Goal: Transaction & Acquisition: Purchase product/service

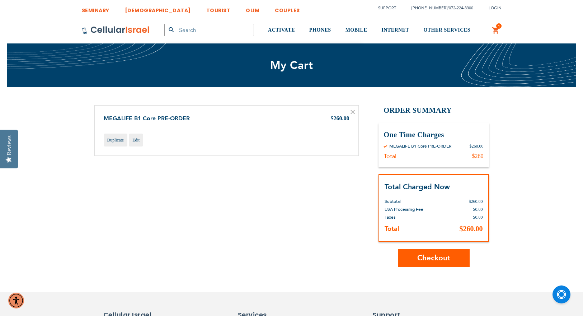
click at [442, 262] on span "Checkout" at bounding box center [433, 258] width 33 height 10
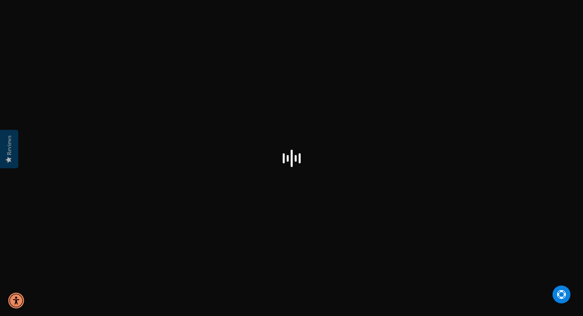
select select "US"
checkbox input "true"
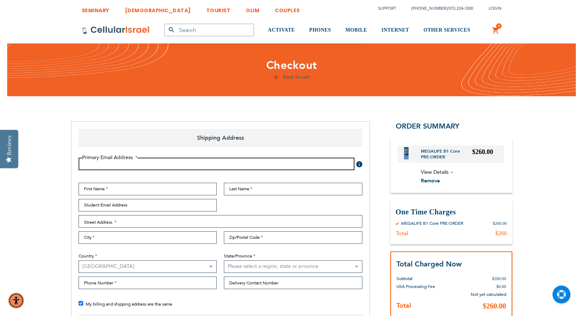
click at [155, 164] on input "Email Address" at bounding box center [217, 164] width 276 height 13
type input "cdkarpel@gmail.com"
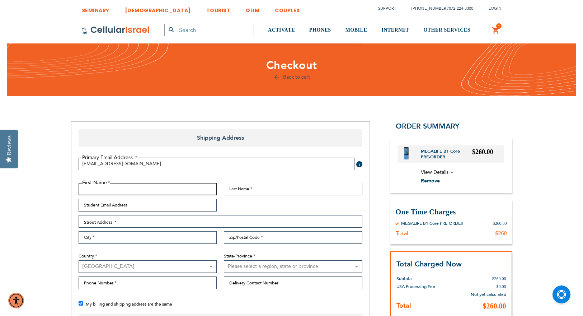
click at [147, 190] on input "First Name" at bounding box center [148, 189] width 139 height 13
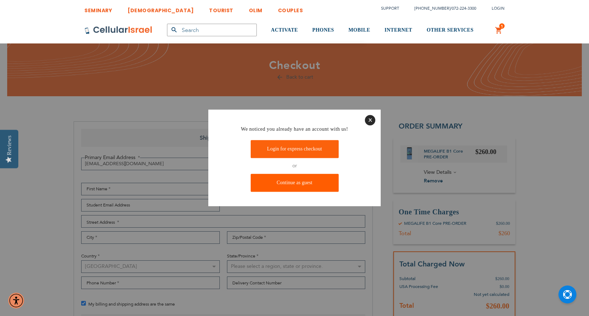
click at [310, 186] on link "Continue as guest" at bounding box center [294, 183] width 88 height 18
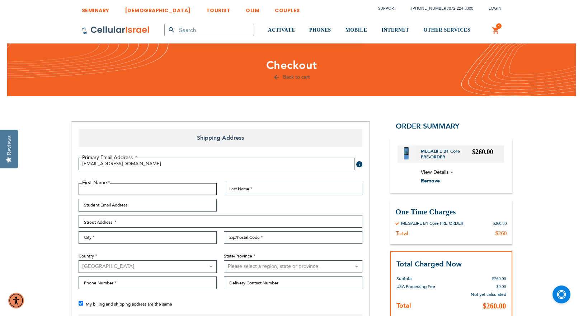
click at [104, 192] on input "First Name" at bounding box center [148, 189] width 139 height 13
type input "Chaim"
type input "Karpel"
type input "cdkarpel@gmail.com"
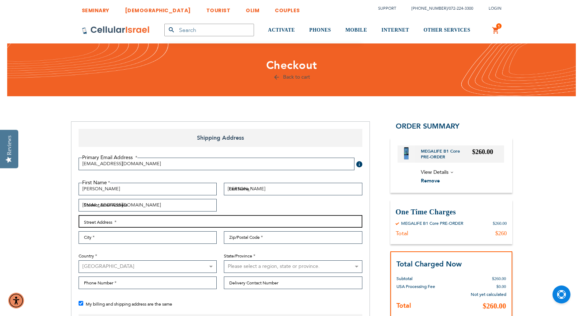
type input "10 Erica Ave"
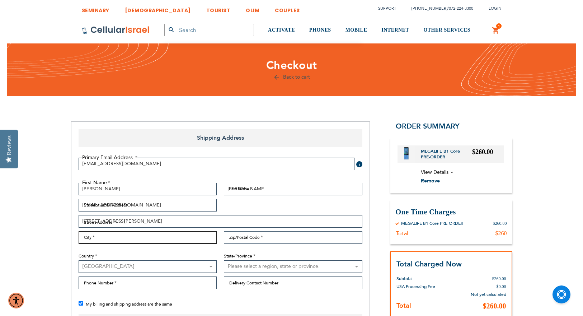
type input "Toronto"
type input "M3H 3H2"
select select "CA"
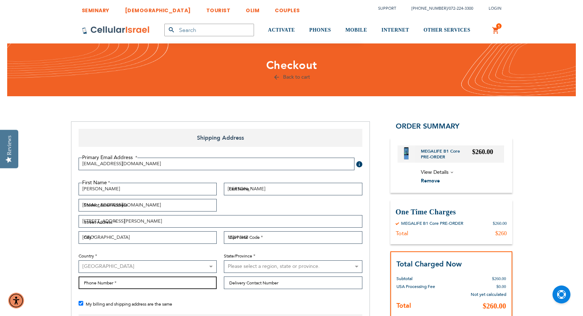
type input "6473934874"
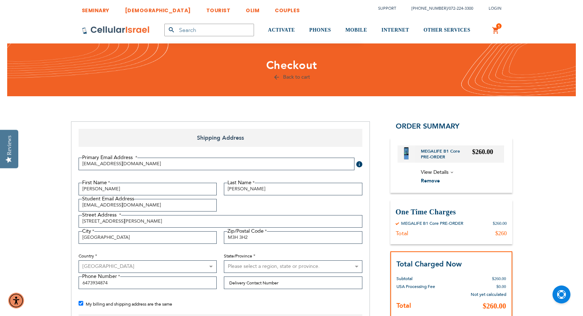
select select "74"
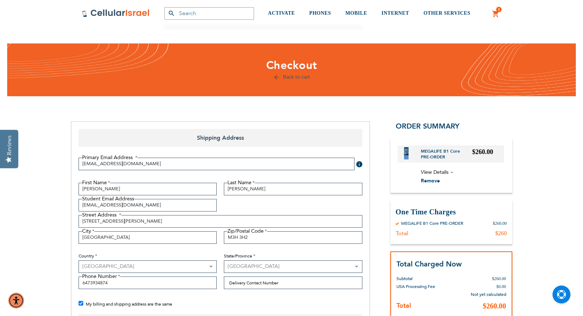
scroll to position [36, 0]
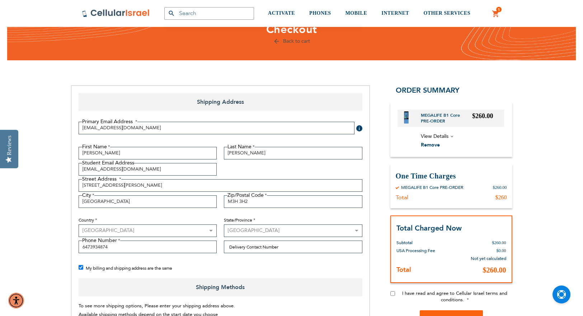
click at [79, 269] on div "My billing and shipping address are the same" at bounding box center [224, 268] width 291 height 9
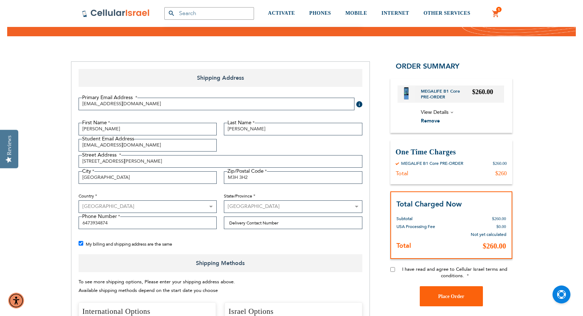
scroll to position [72, 0]
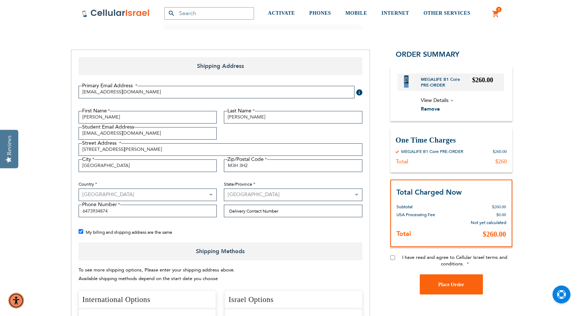
click at [81, 231] on input "My billing and shipping address are the same" at bounding box center [81, 231] width 5 height 5
checkbox input "false"
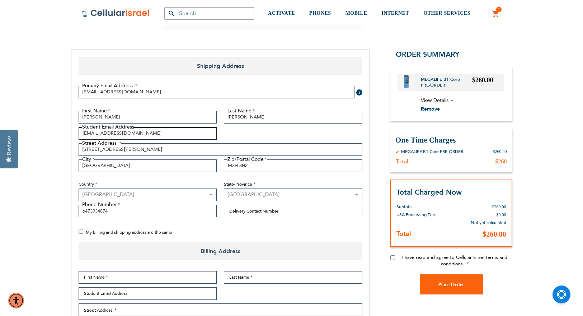
drag, startPoint x: 131, startPoint y: 135, endPoint x: 62, endPoint y: 134, distance: 68.9
paste input "yosefkarpel@icloud"
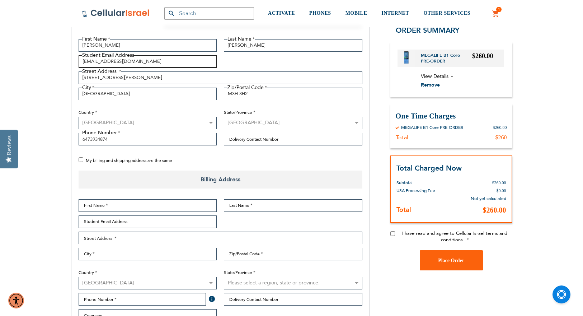
scroll to position [108, 0]
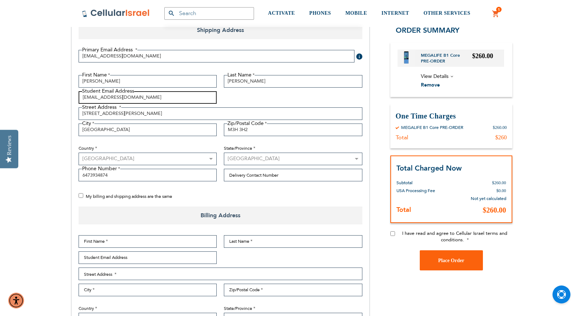
type input "yosefkarpel@icloud.com"
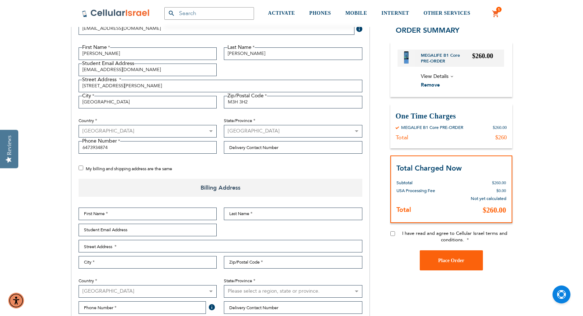
scroll to position [179, 0]
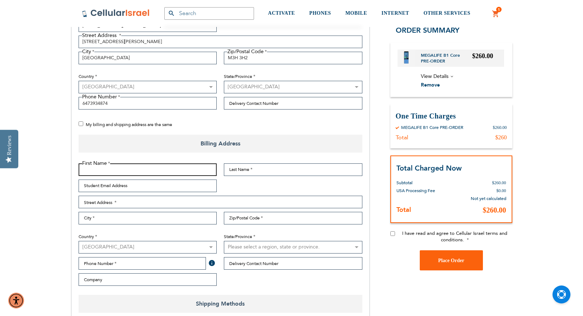
click at [128, 171] on input "First Name" at bounding box center [148, 169] width 139 height 13
click at [82, 121] on input "My billing and shipping address are the same" at bounding box center [81, 123] width 5 height 5
checkbox input "true"
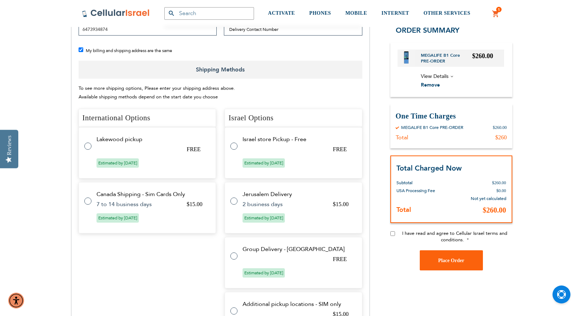
scroll to position [323, 0]
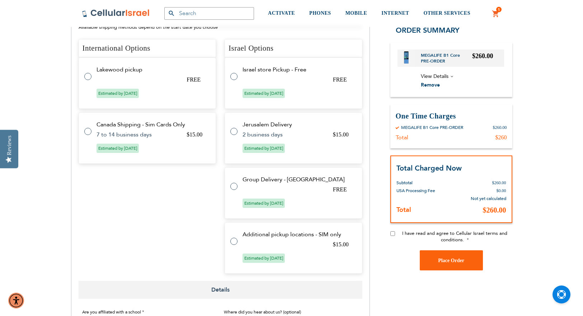
click at [233, 182] on label at bounding box center [237, 182] width 14 height 0
radio input "true"
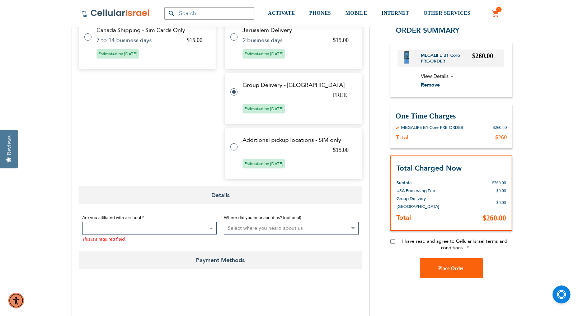
scroll to position [414, 0]
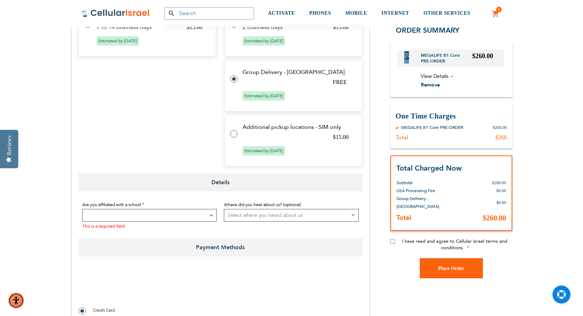
click at [130, 216] on span at bounding box center [149, 215] width 135 height 13
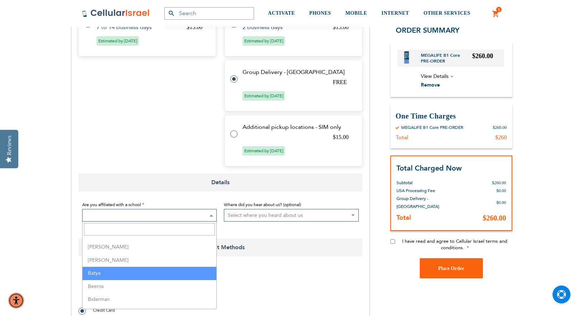
scroll to position [179, 0]
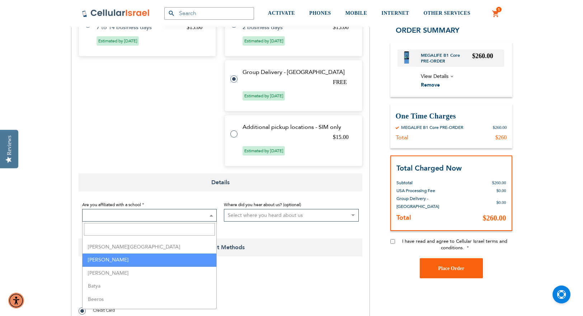
select select "18"
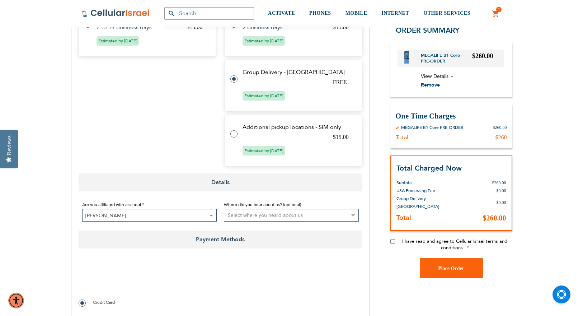
scroll to position [486, 0]
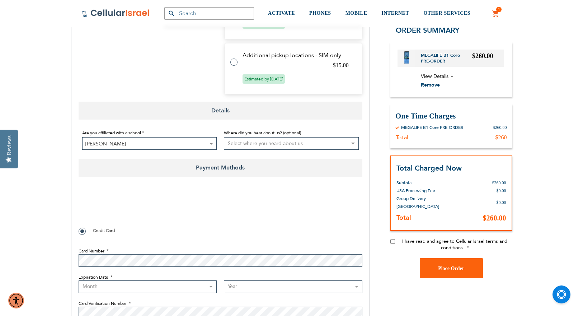
checkbox input "true"
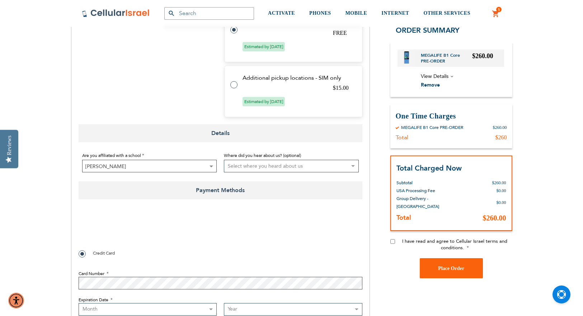
scroll to position [467, 0]
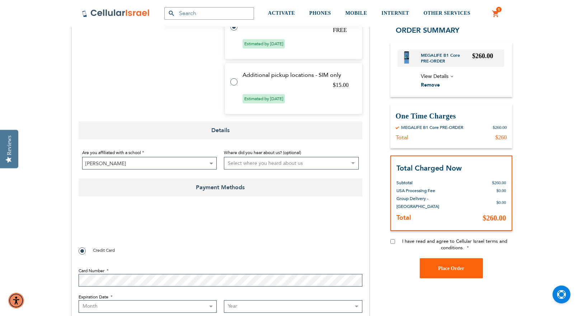
click at [276, 166] on select "Select where you heard about us Existing Customer Friend Other School/Group BP …" at bounding box center [291, 163] width 135 height 13
select select "4"
click at [224, 157] on select "Select where you heard about us Existing Customer Friend Other School/Group BP …" at bounding box center [291, 163] width 135 height 13
click at [41, 214] on div "SEMINARY YESHIVA TOURIST OLIM COUPLES Support (718) 289-0195 / 072-224-3300 Log…" at bounding box center [291, 211] width 583 height 1357
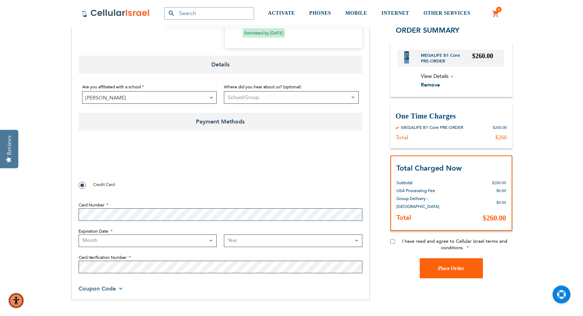
scroll to position [538, 0]
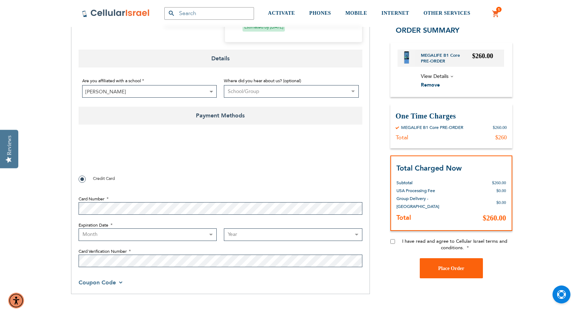
click at [44, 231] on div "SEMINARY YESHIVA TOURIST OLIM COUPLES Support (718) 289-0195 / 072-224-3300 Log…" at bounding box center [291, 140] width 583 height 1357
click at [104, 234] on select "Month 01 - January 02 - February 03 - March 04 - April 05 - May 06 - June 07 - …" at bounding box center [148, 234] width 139 height 13
select select "11"
click at [79, 228] on select "Month 01 - January 02 - February 03 - March 04 - April 05 - May 06 - June 07 - …" at bounding box center [148, 234] width 139 height 13
click at [242, 241] on fieldset "Card Number Expiration Date Month 01 - January 02 - February 03 - March 04 - Ap…" at bounding box center [221, 229] width 284 height 82
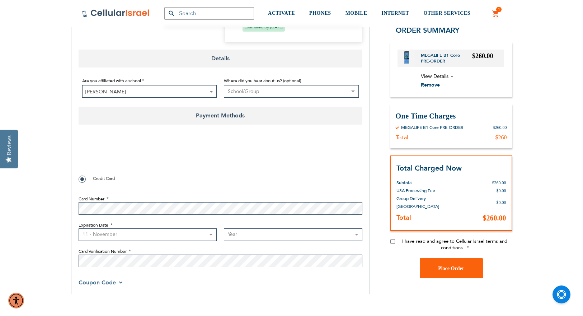
click at [242, 235] on select "Year 2025 2026 2027 2028 2029 2030 2031 2032 2033 2034 2035 2036 2037 2038 2039…" at bounding box center [293, 234] width 139 height 13
select select "2027"
click at [224, 228] on select "Year 2025 2026 2027 2028 2029 2030 2031 2032 2033 2034 2035 2036 2037 2038 2039…" at bounding box center [293, 234] width 139 height 13
checkbox input "true"
click at [35, 261] on div "SEMINARY YESHIVA TOURIST OLIM COUPLES Support (718) 289-0195 / 072-224-3300 Log…" at bounding box center [291, 140] width 583 height 1357
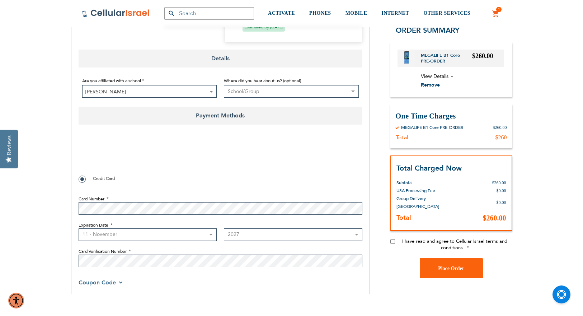
click at [391, 238] on div "I have read and agree to Cellular Israel terms and conditions." at bounding box center [451, 248] width 122 height 20
click at [395, 238] on div "I have read and agree to Cellular Israel terms and conditions." at bounding box center [451, 248] width 122 height 20
click at [392, 239] on input "I have read and agree to Cellular Israel terms and conditions." at bounding box center [392, 241] width 5 height 5
checkbox input "true"
click at [452, 77] on span "View Details" at bounding box center [462, 76] width 83 height 9
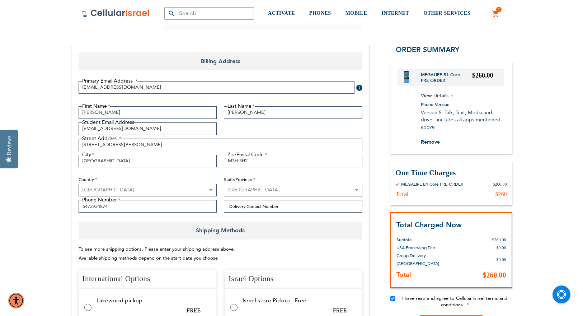
scroll to position [72, 0]
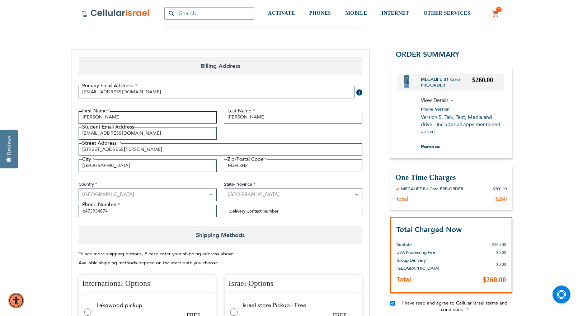
drag, startPoint x: 104, startPoint y: 117, endPoint x: 74, endPoint y: 118, distance: 29.8
type input "Yosef"
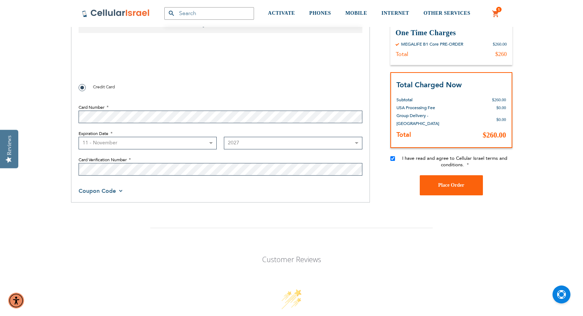
scroll to position [718, 0]
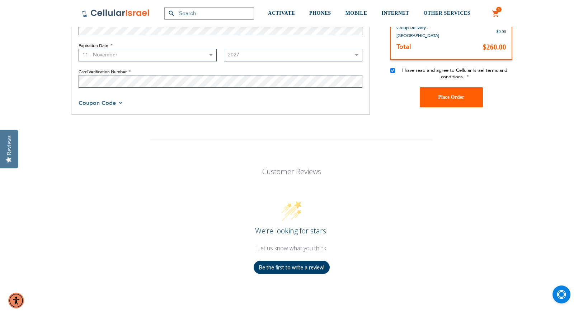
click at [462, 99] on span "Place Order" at bounding box center [451, 96] width 26 height 5
